Goal: Task Accomplishment & Management: Use online tool/utility

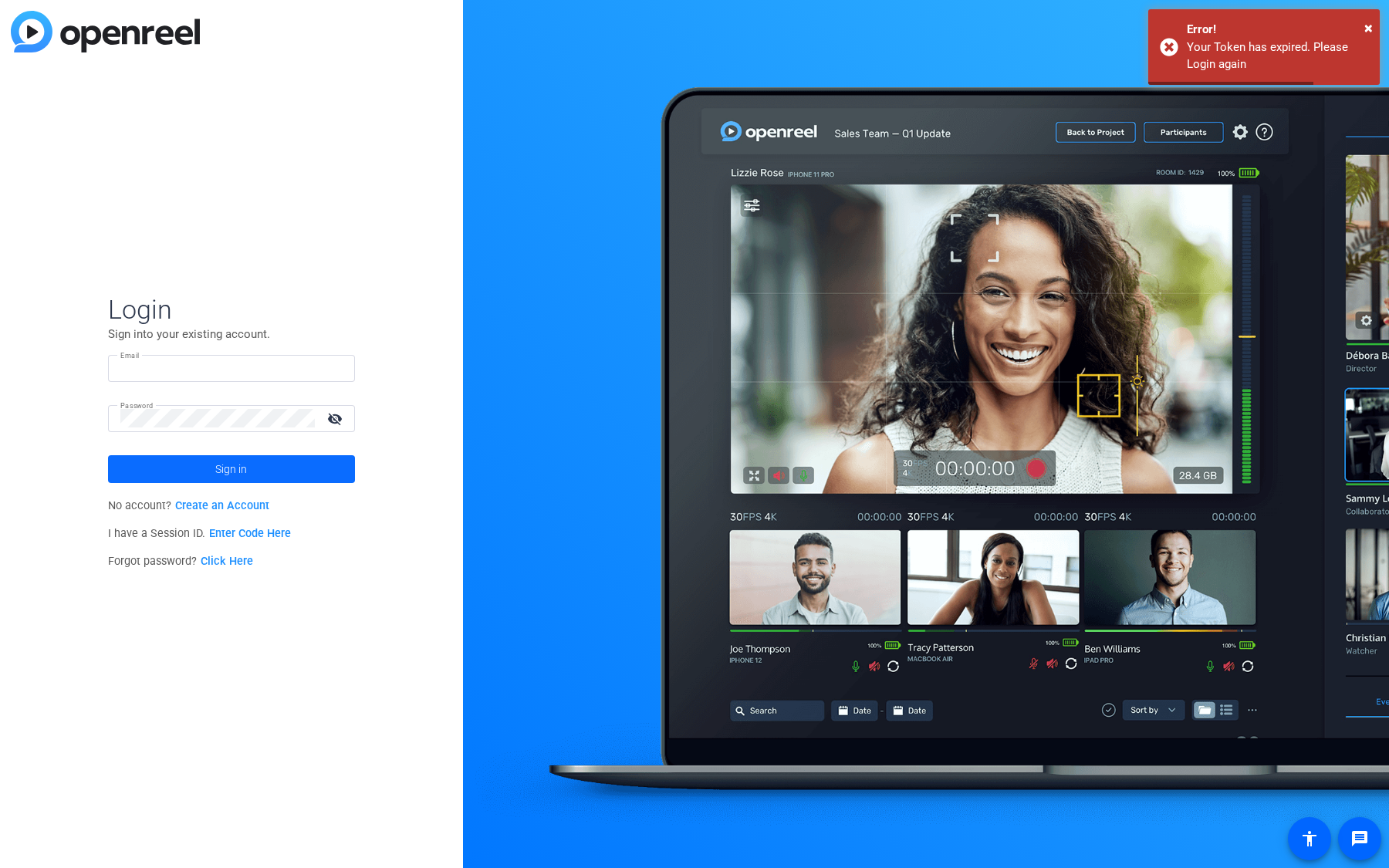
type input "[EMAIL_ADDRESS][DOMAIN_NAME]"
click at [247, 472] on span at bounding box center [231, 469] width 247 height 37
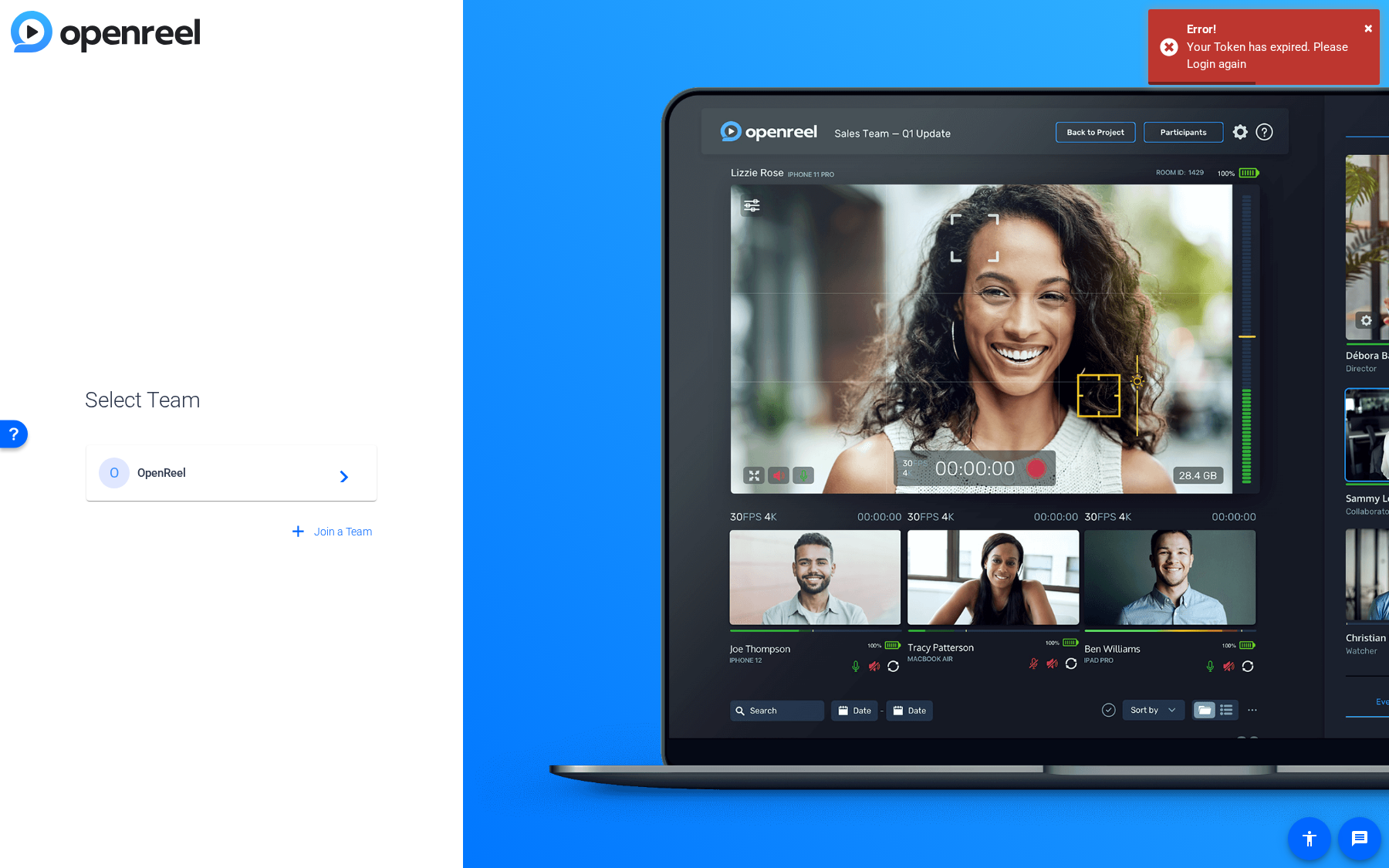
click at [296, 472] on span "OpenReel" at bounding box center [234, 473] width 193 height 14
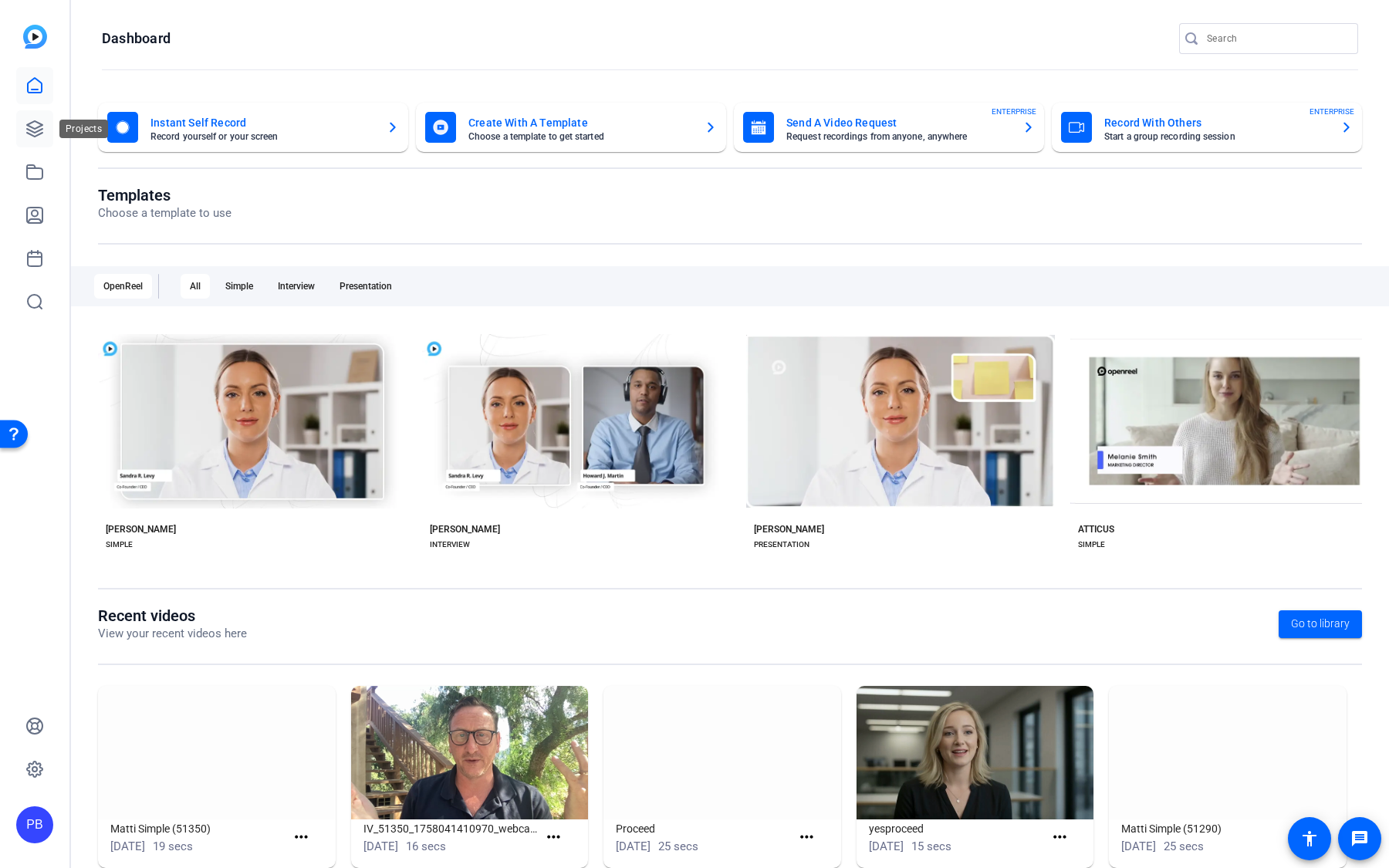
click at [40, 131] on icon at bounding box center [35, 129] width 16 height 16
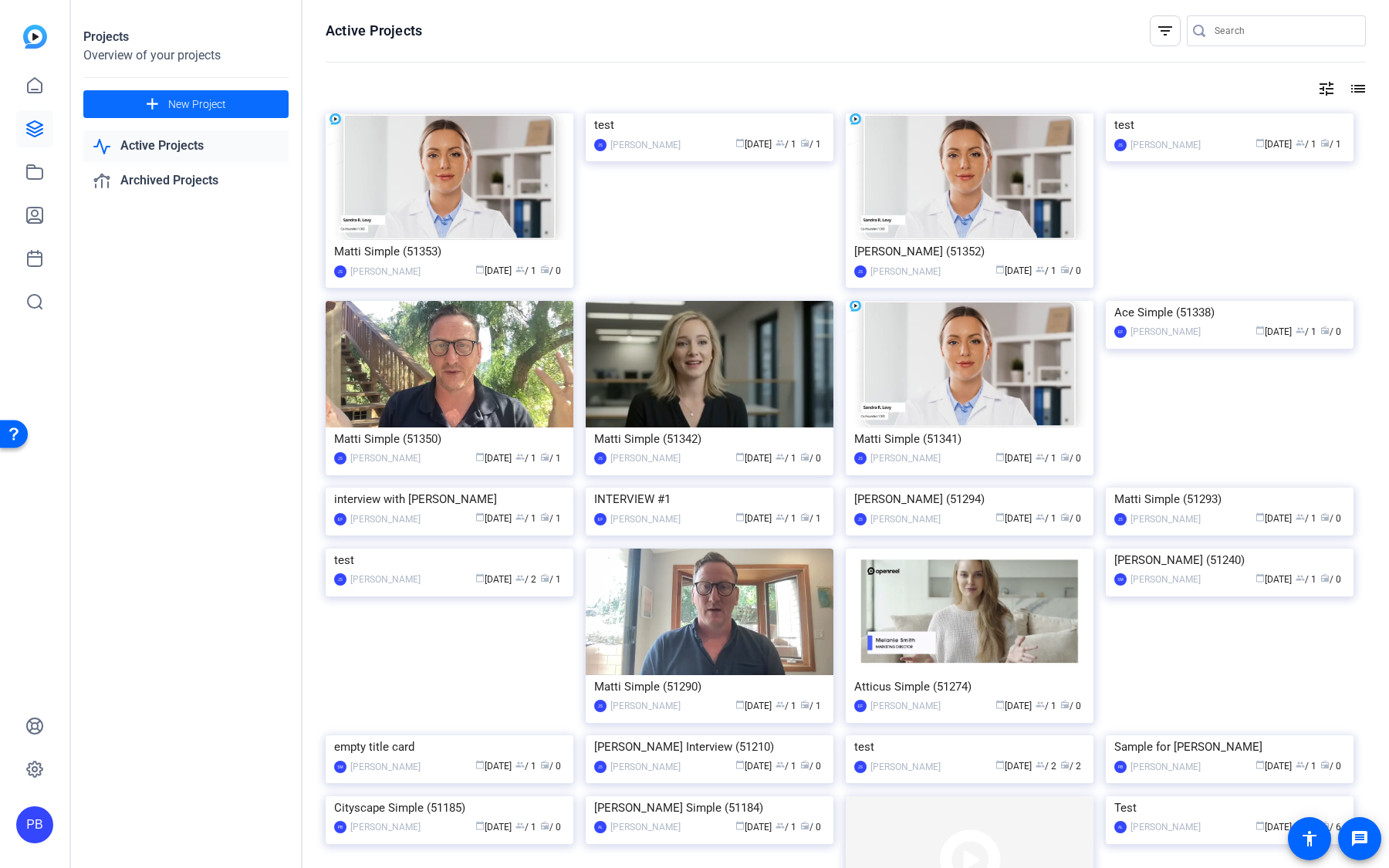
click at [248, 98] on span at bounding box center [186, 104] width 205 height 37
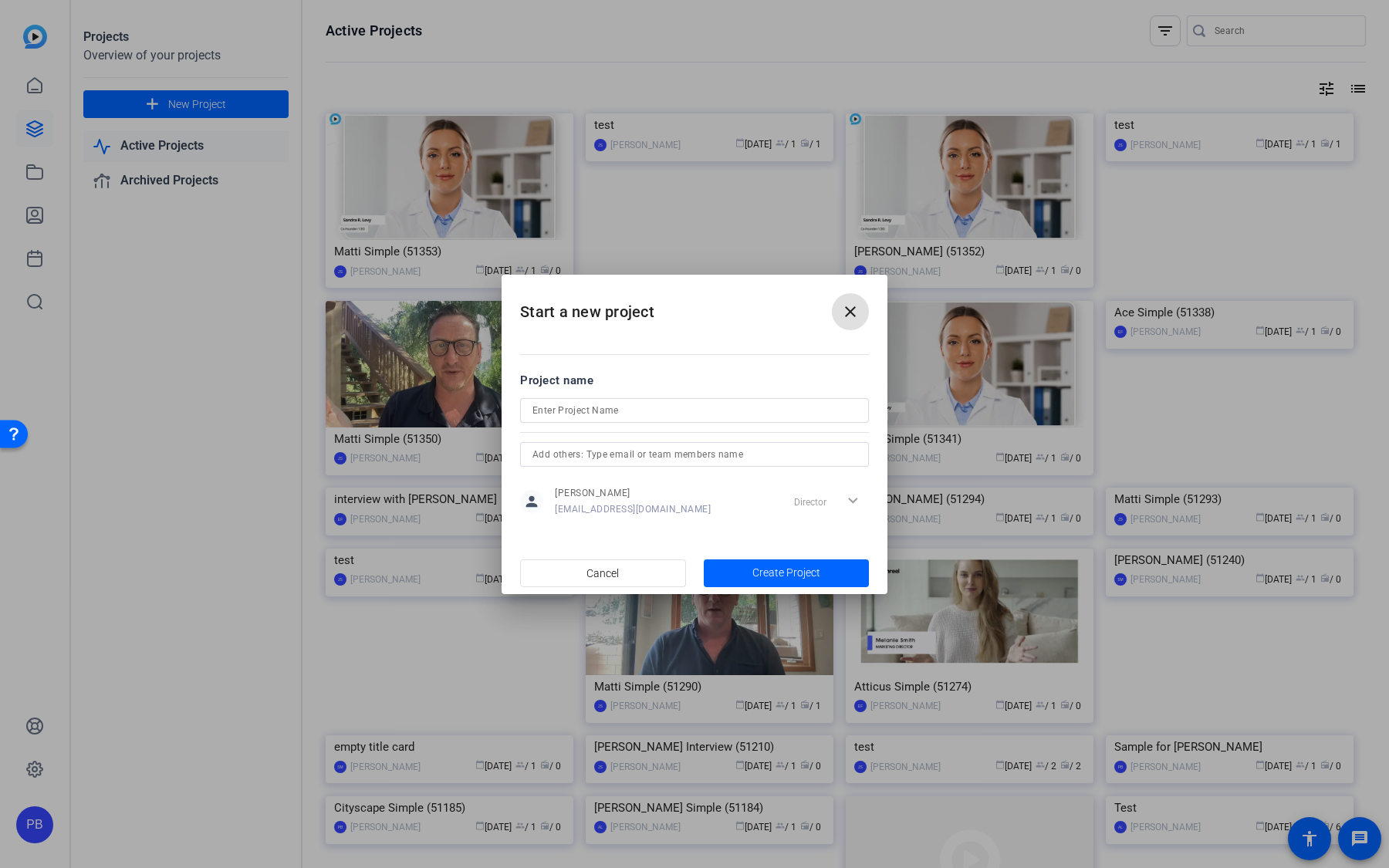
click at [649, 412] on input at bounding box center [694, 411] width 324 height 19
type input "Biocom Dry Run"
click at [770, 576] on span "Create Project" at bounding box center [786, 572] width 68 height 16
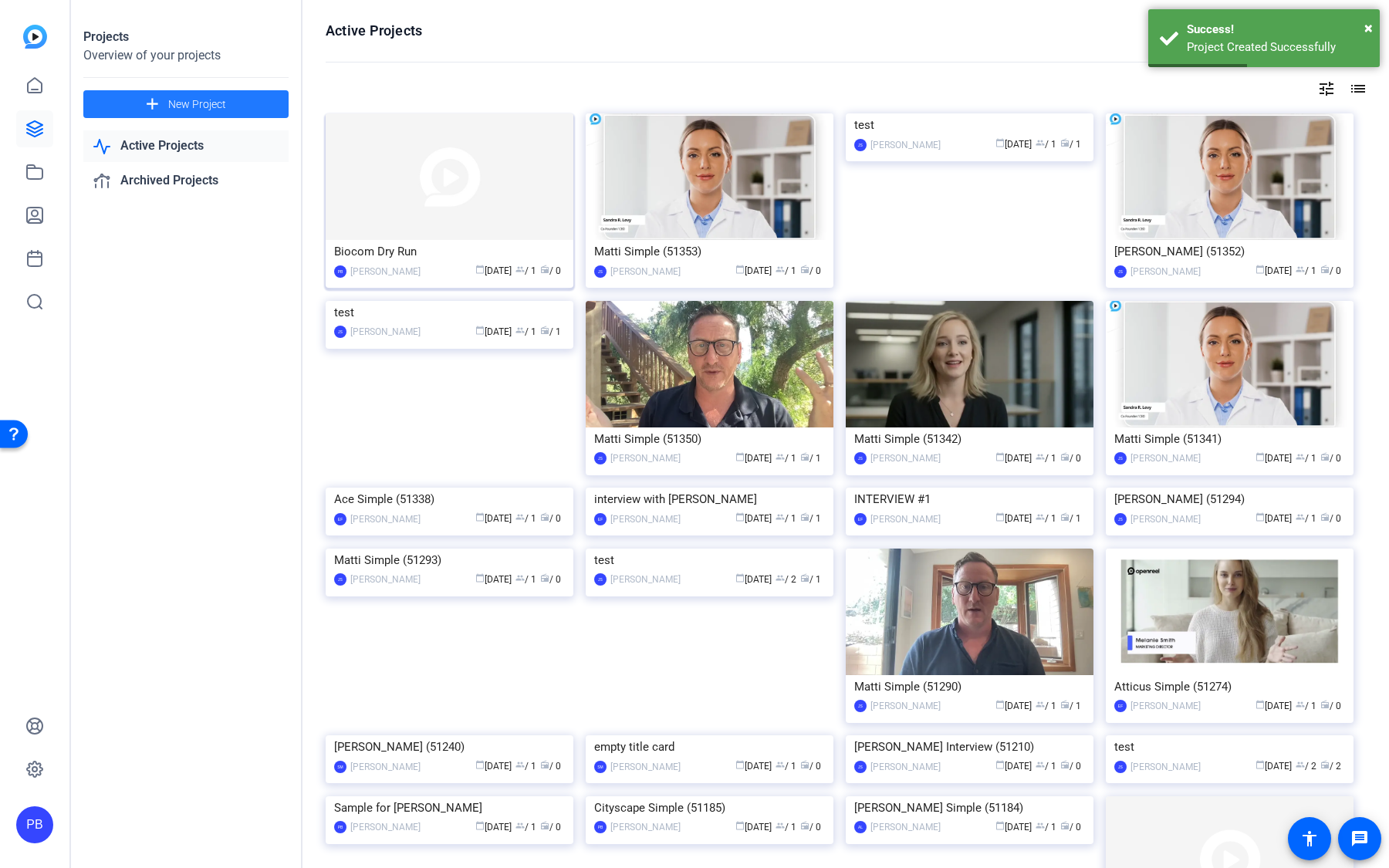
click at [467, 210] on img at bounding box center [450, 177] width 247 height 127
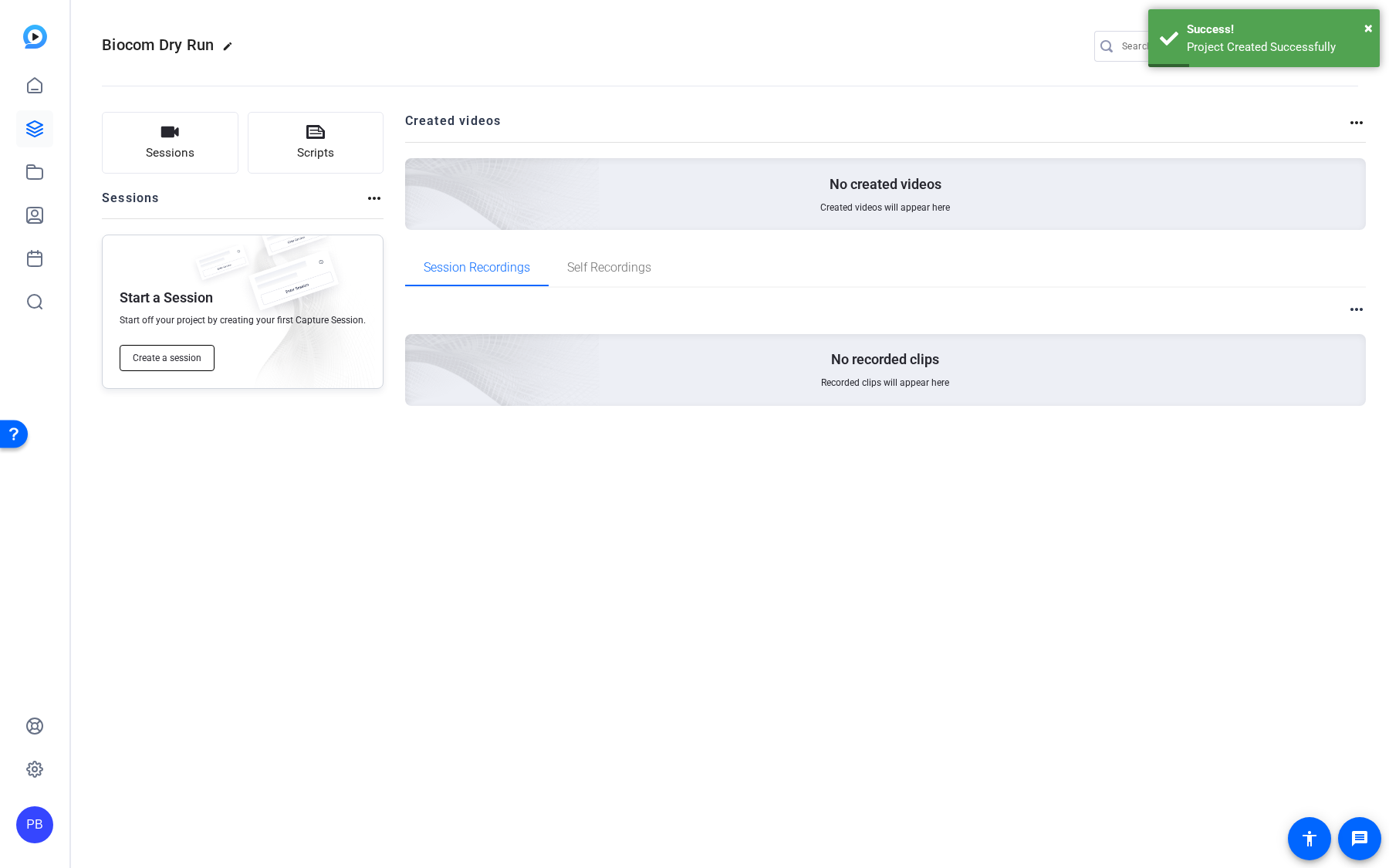
click at [178, 354] on span "Create a session" at bounding box center [167, 358] width 68 height 12
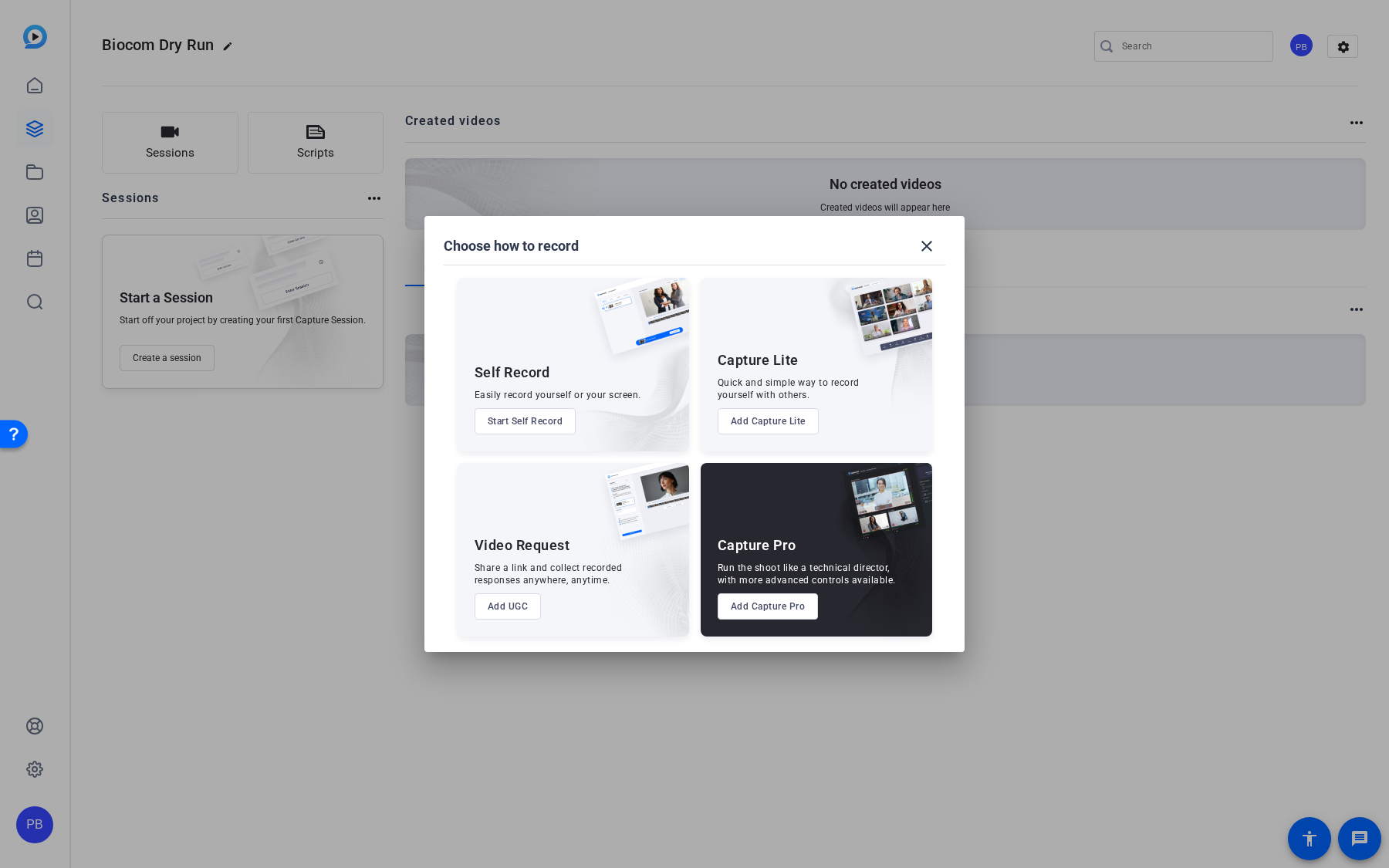
click at [782, 608] on button "Add Capture Pro" at bounding box center [768, 607] width 101 height 26
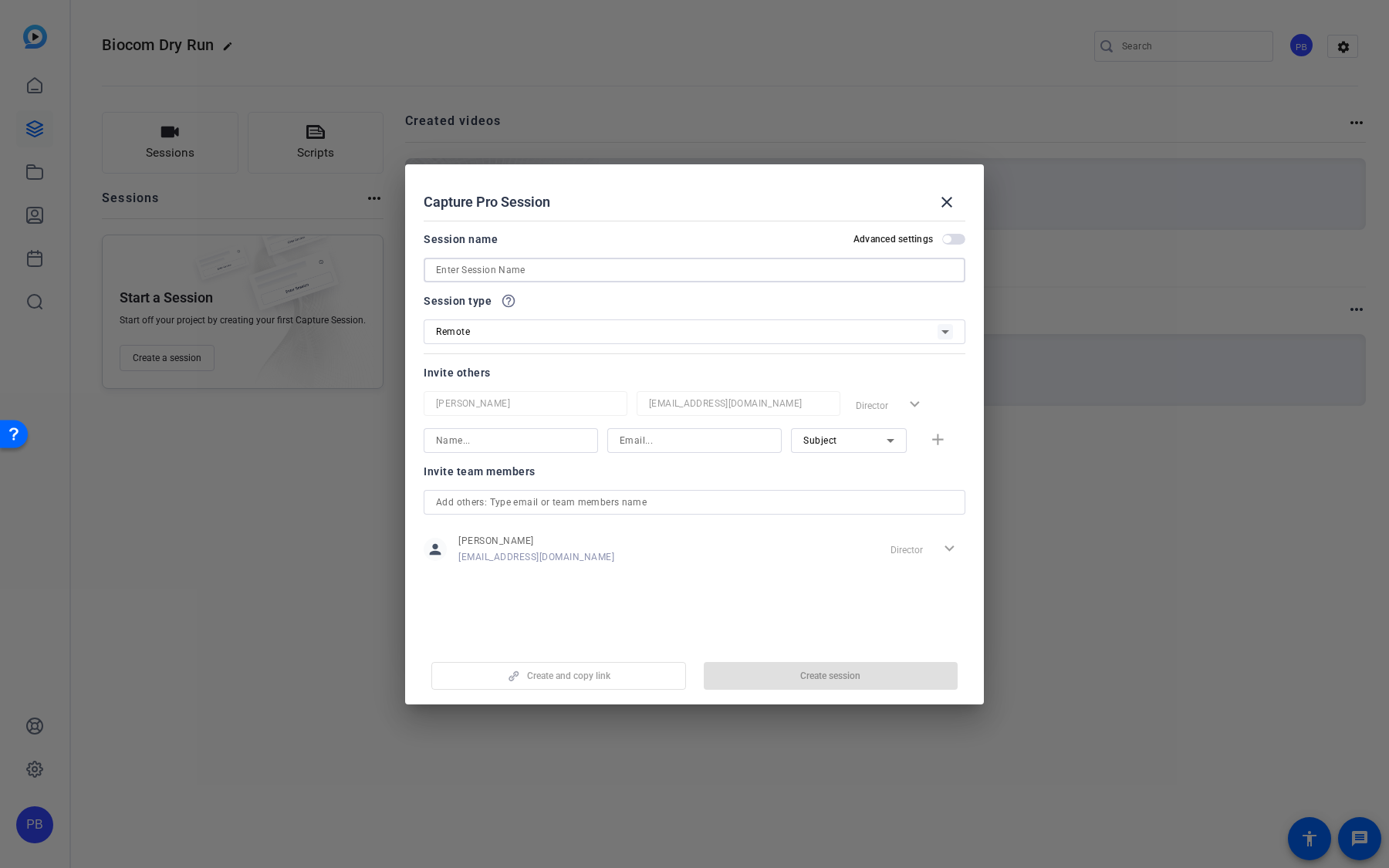
click at [521, 271] on input at bounding box center [694, 270] width 517 height 19
type input "Biocom Dry Run"
click at [787, 677] on span "button" at bounding box center [830, 676] width 254 height 37
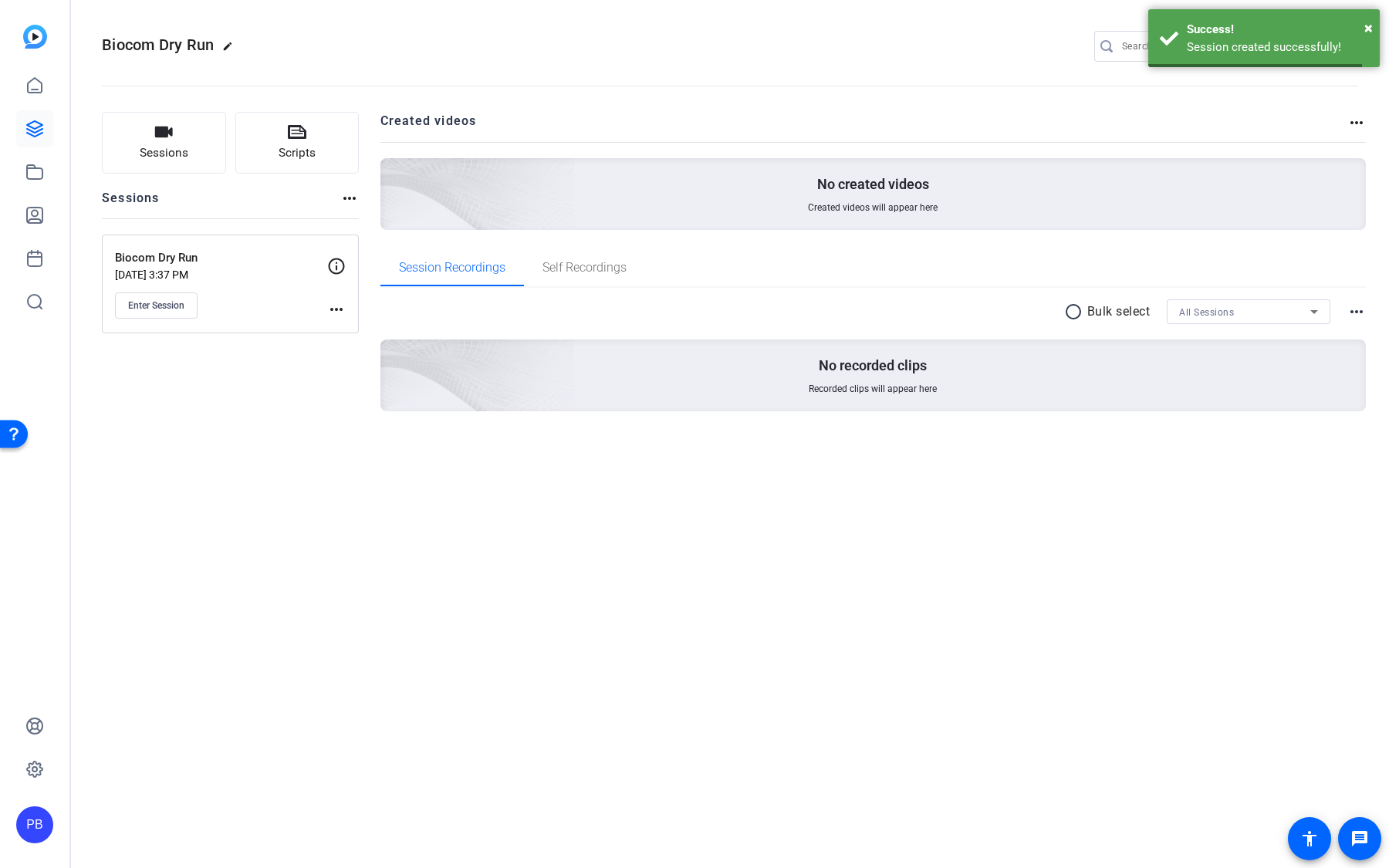
click at [226, 47] on mat-icon "edit" at bounding box center [232, 51] width 19 height 19
drag, startPoint x: 203, startPoint y: 47, endPoint x: 75, endPoint y: 38, distance: 128.3
click at [79, 38] on mat-toolbar "Biocom Dry Run check_circle clear PB settings" at bounding box center [730, 46] width 1318 height 93
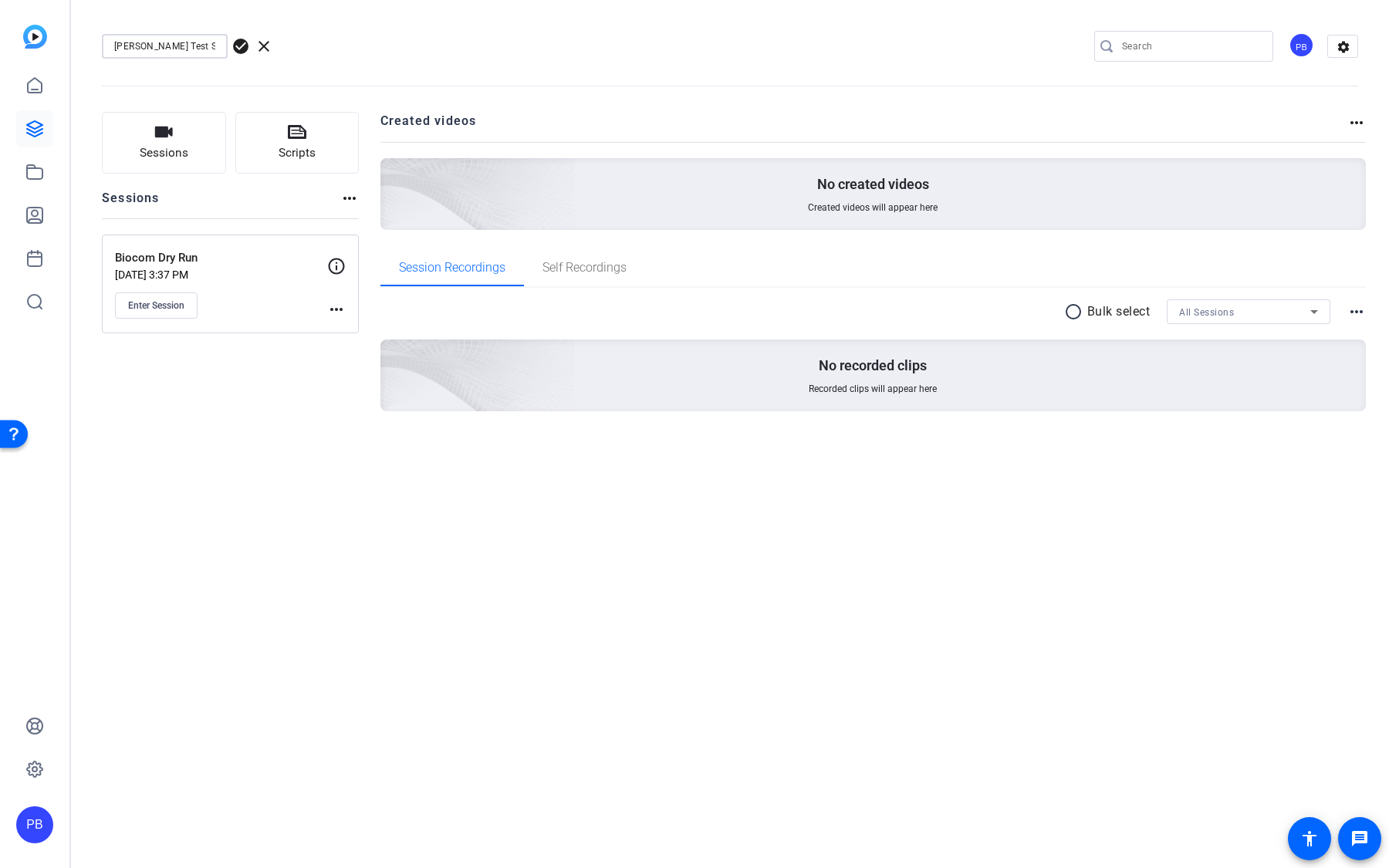
type input "[PERSON_NAME] Test Shoot"
click at [185, 306] on button "Enter Session" at bounding box center [156, 306] width 82 height 26
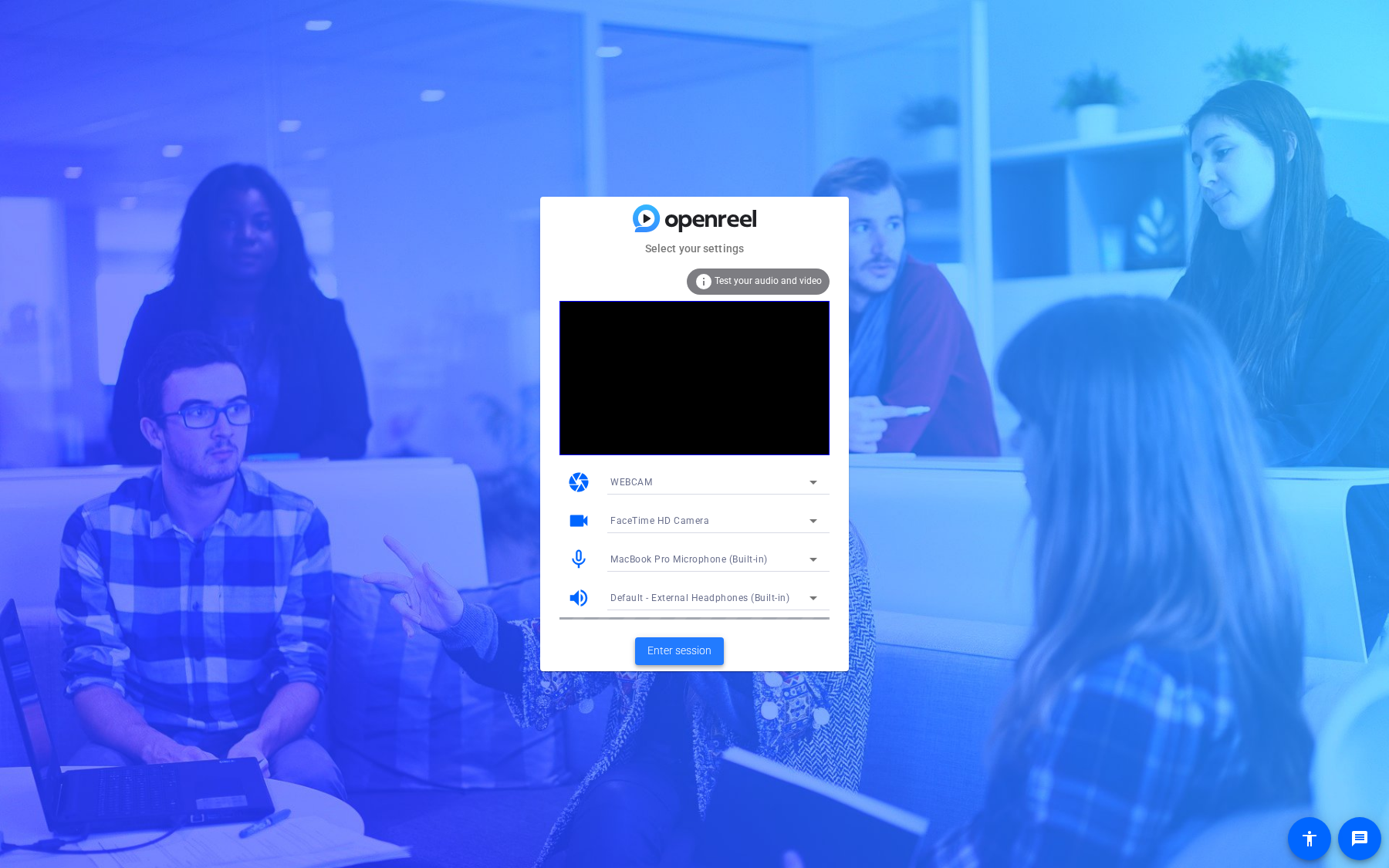
click at [689, 653] on span "Enter session" at bounding box center [679, 650] width 64 height 16
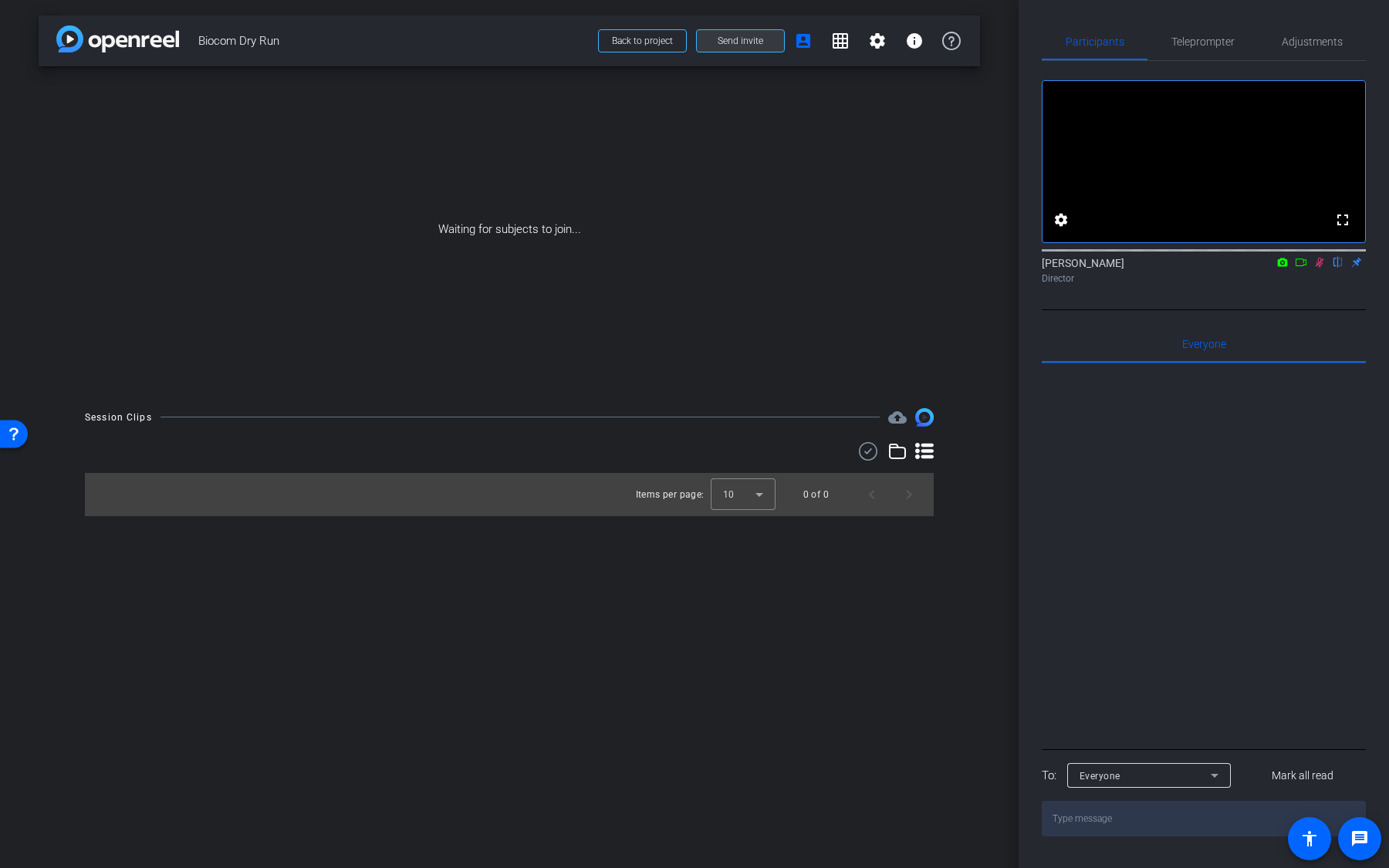
click at [745, 36] on span "Send invite" at bounding box center [740, 41] width 46 height 12
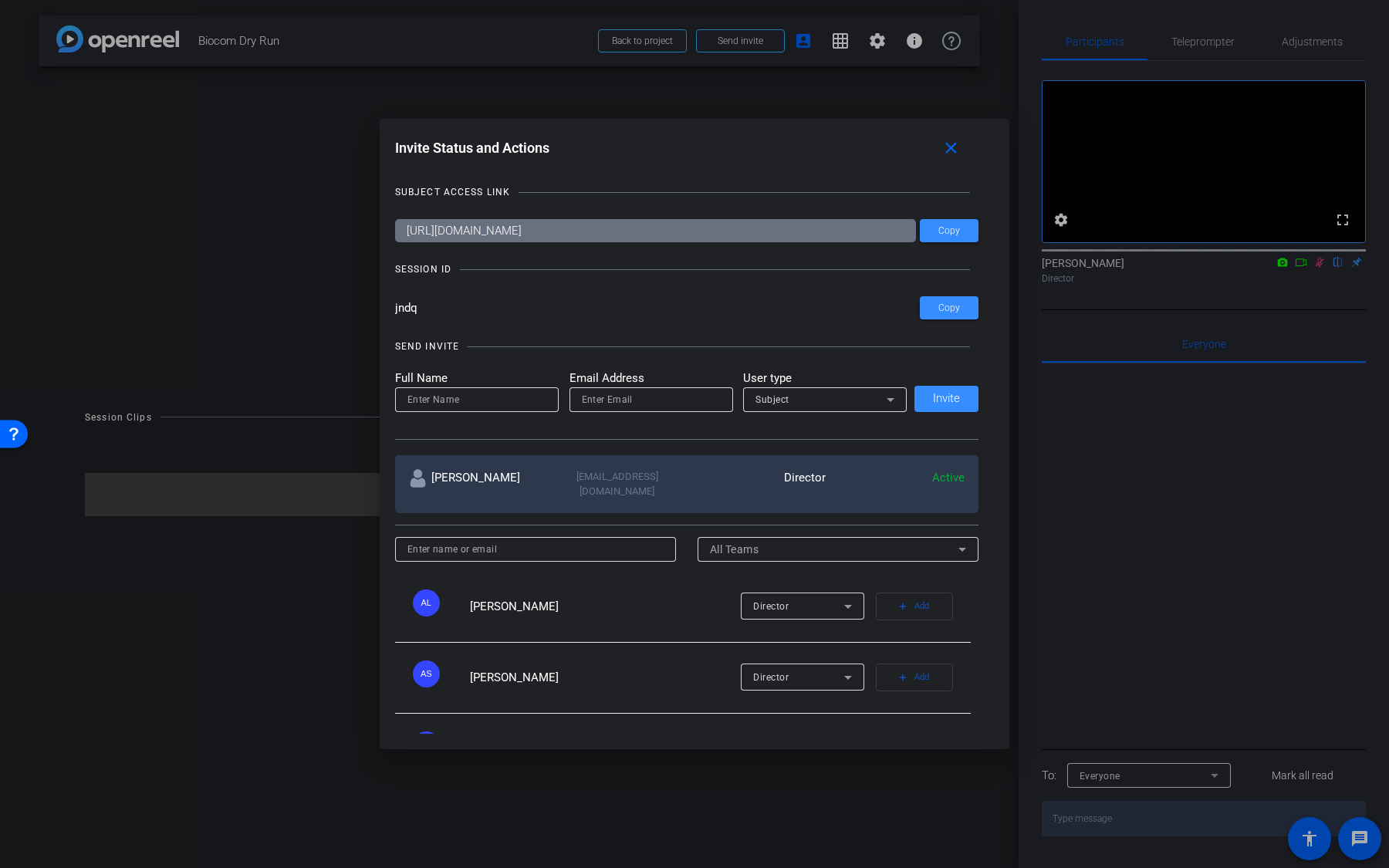
drag, startPoint x: 423, startPoint y: 315, endPoint x: 366, endPoint y: 308, distance: 57.4
click at [366, 308] on div "Invite Status and Actions close SUBJECT ACCESS LINK https://capture.openreel.co…" at bounding box center [694, 434] width 1389 height 868
click at [956, 143] on mat-icon "close" at bounding box center [951, 149] width 19 height 19
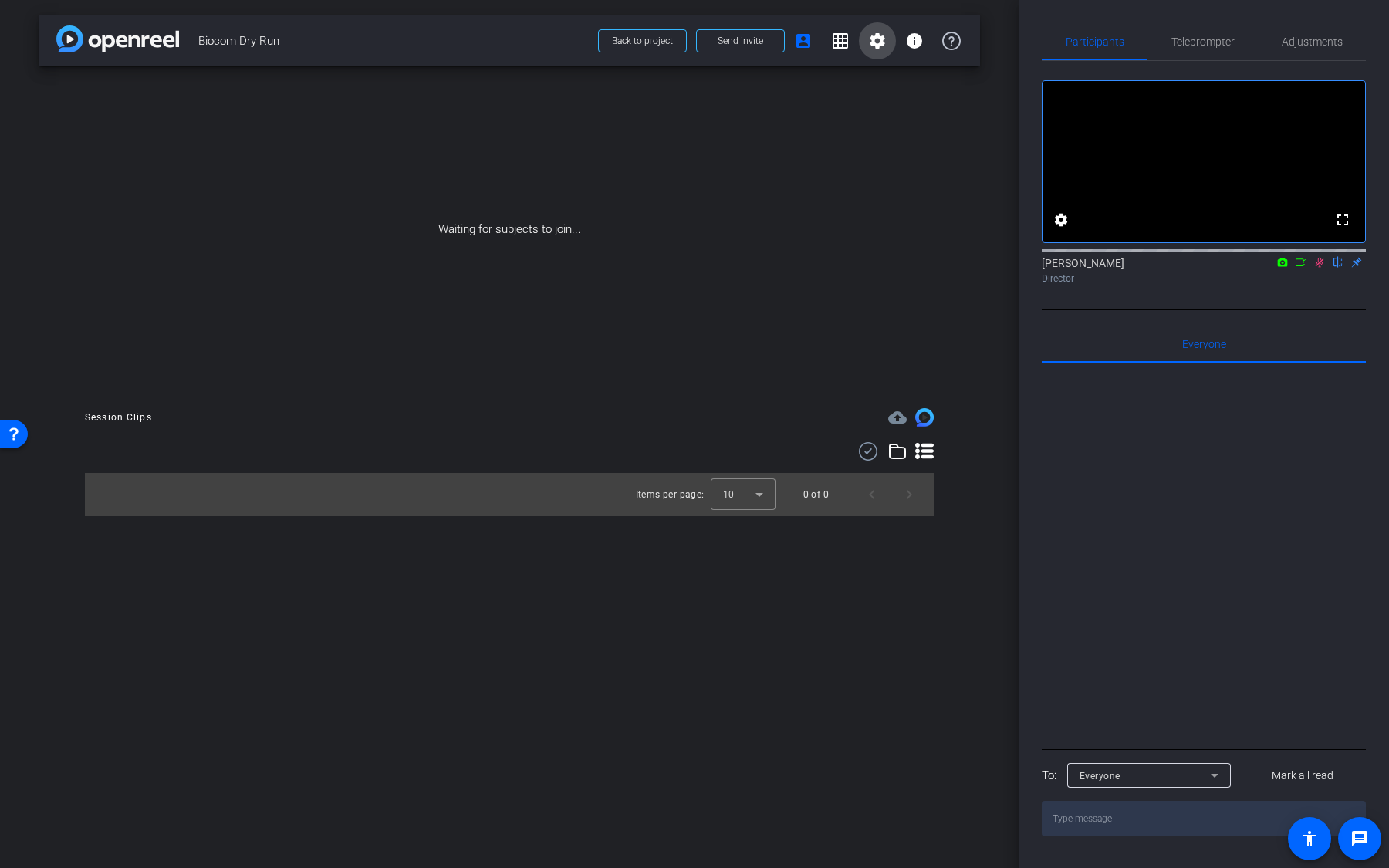
click at [888, 40] on span at bounding box center [878, 41] width 37 height 37
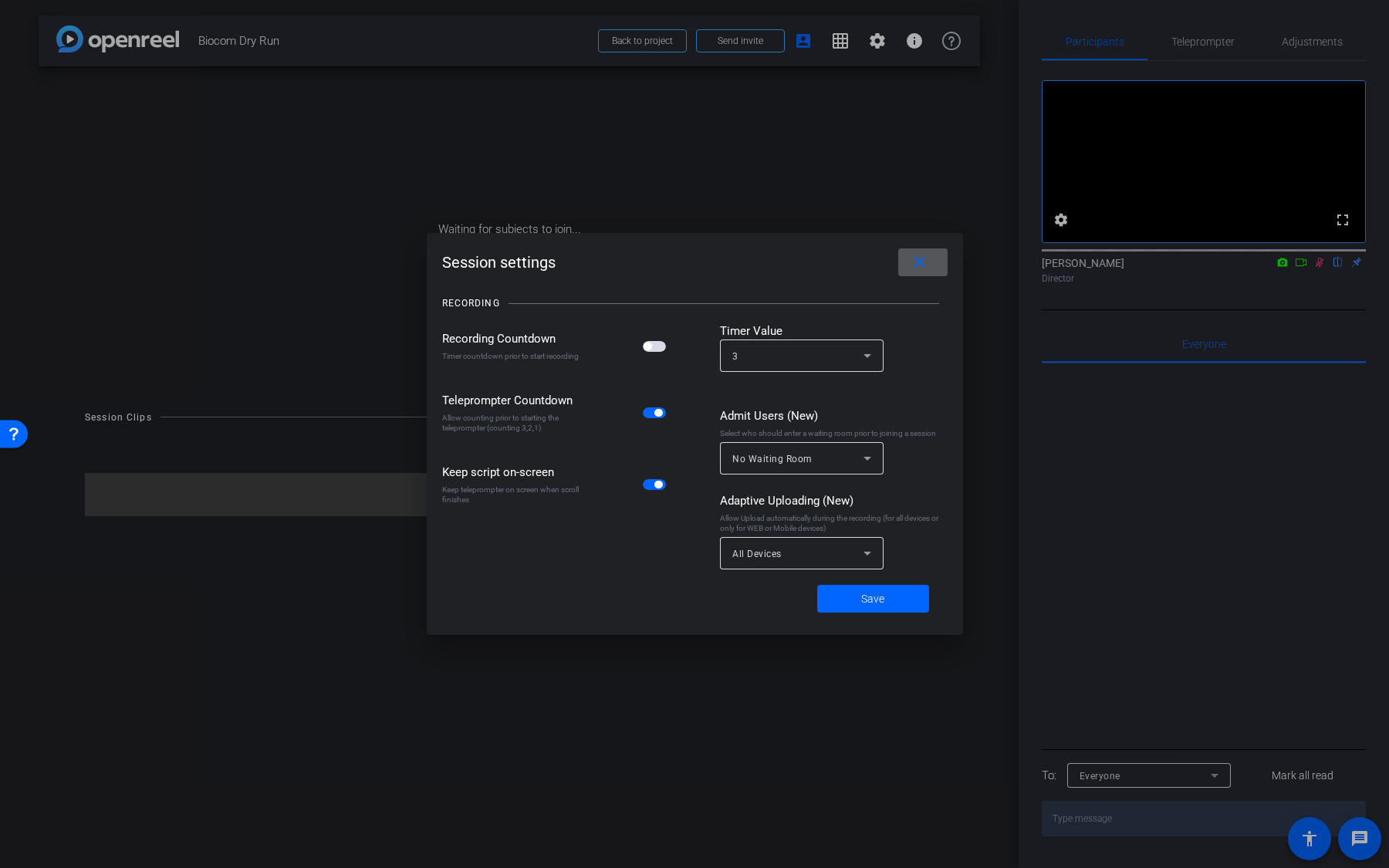
click at [795, 449] on div "No Waiting Room" at bounding box center [798, 458] width 132 height 19
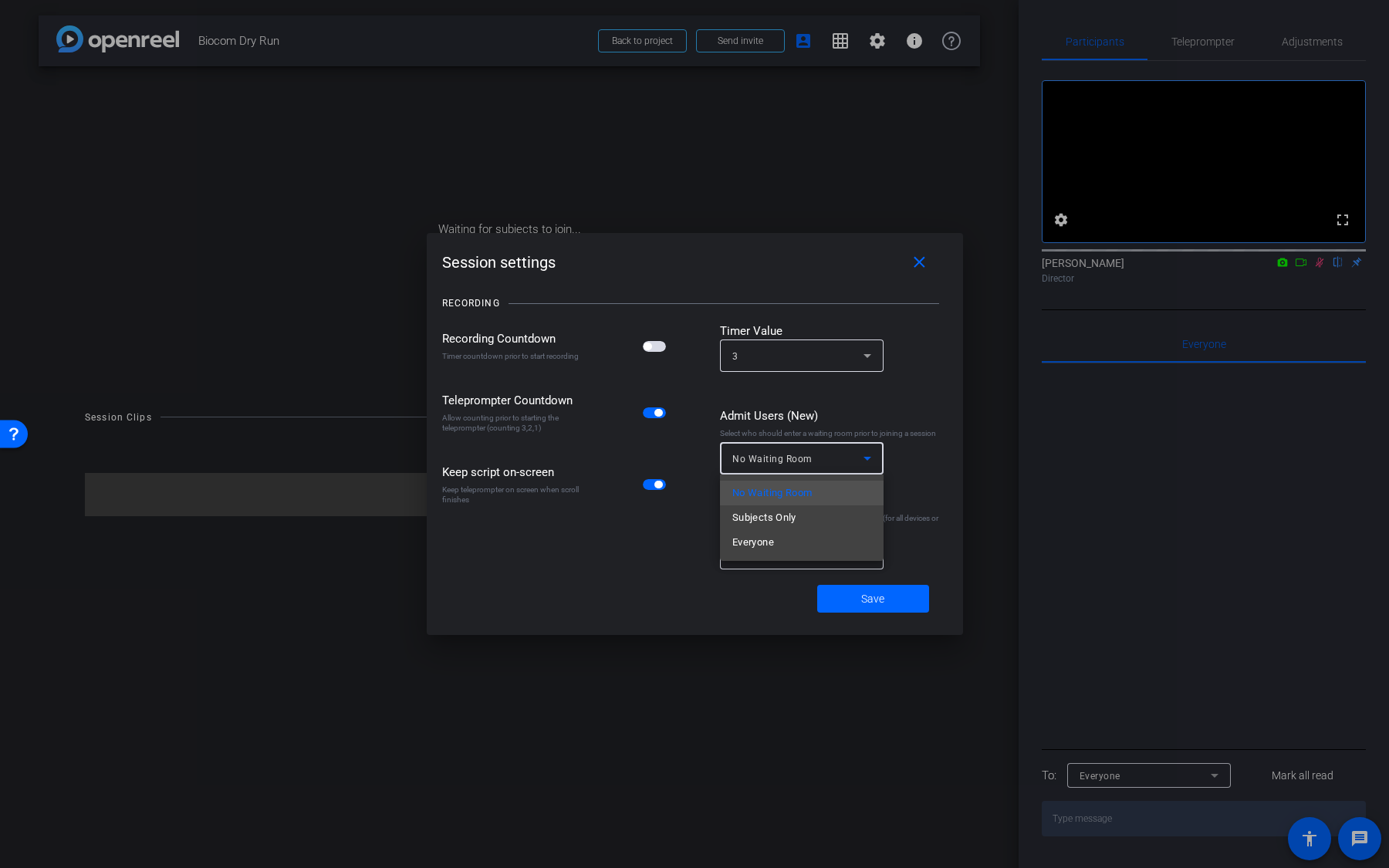
click at [902, 488] on div at bounding box center [694, 434] width 1389 height 868
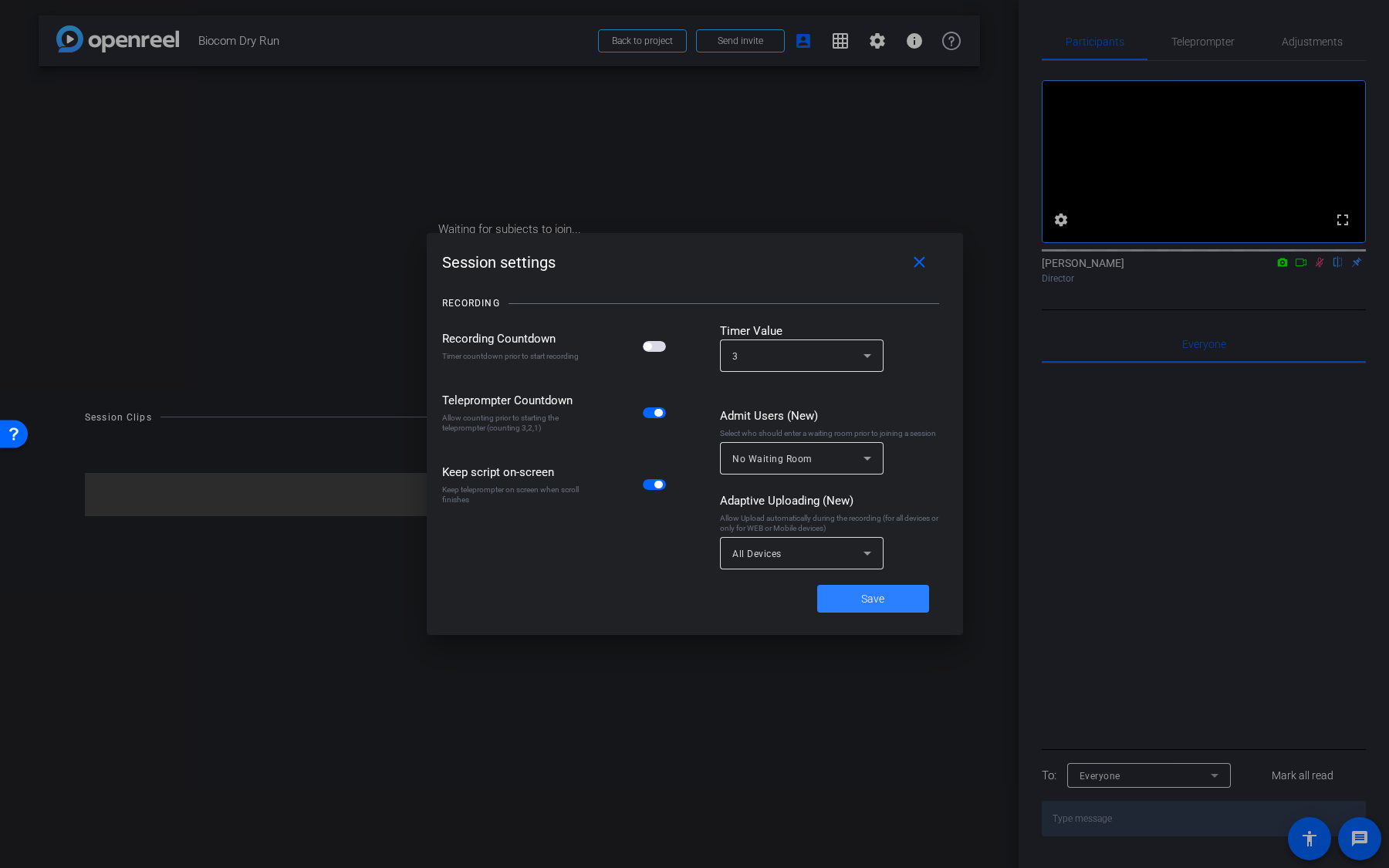
click at [893, 592] on span at bounding box center [873, 599] width 112 height 37
